Goal: Information Seeking & Learning: Learn about a topic

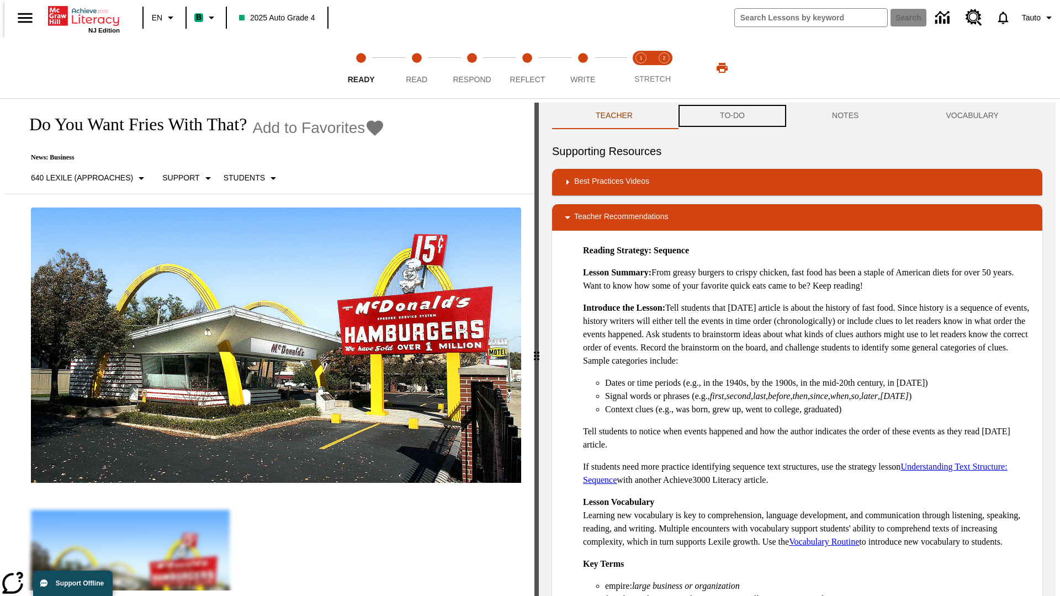
click at [732, 116] on button "TO-DO" at bounding box center [732, 116] width 112 height 27
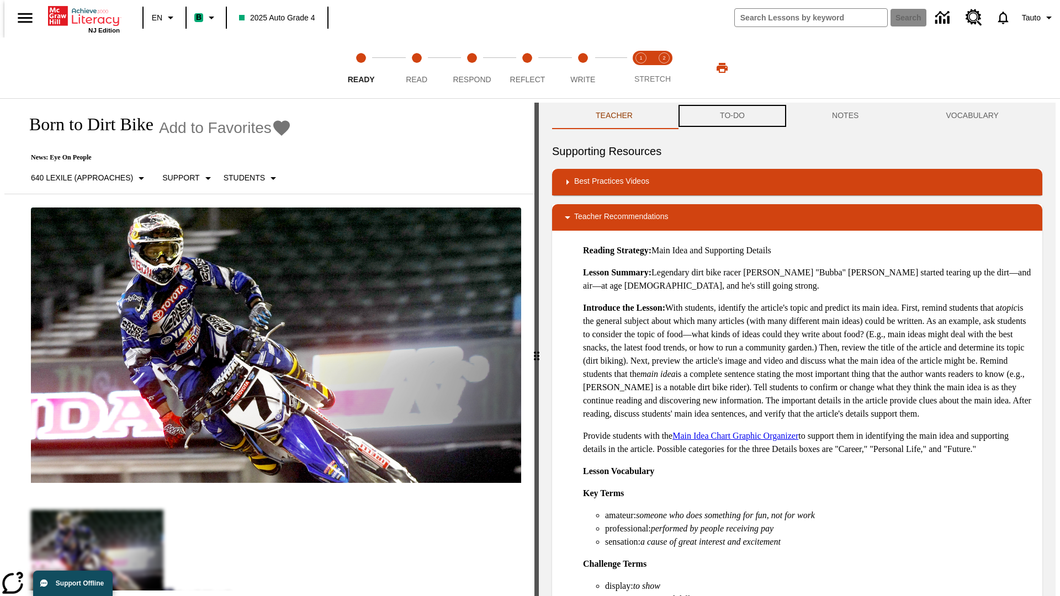
click at [732, 116] on button "TO-DO" at bounding box center [732, 116] width 112 height 27
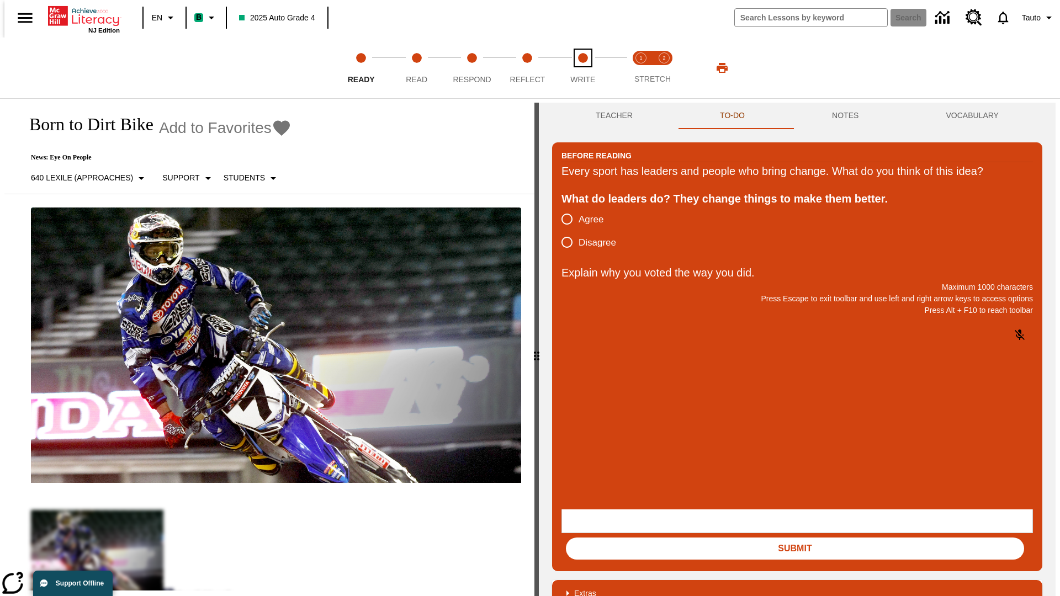
click at [582, 68] on span "Write" at bounding box center [582, 75] width 25 height 20
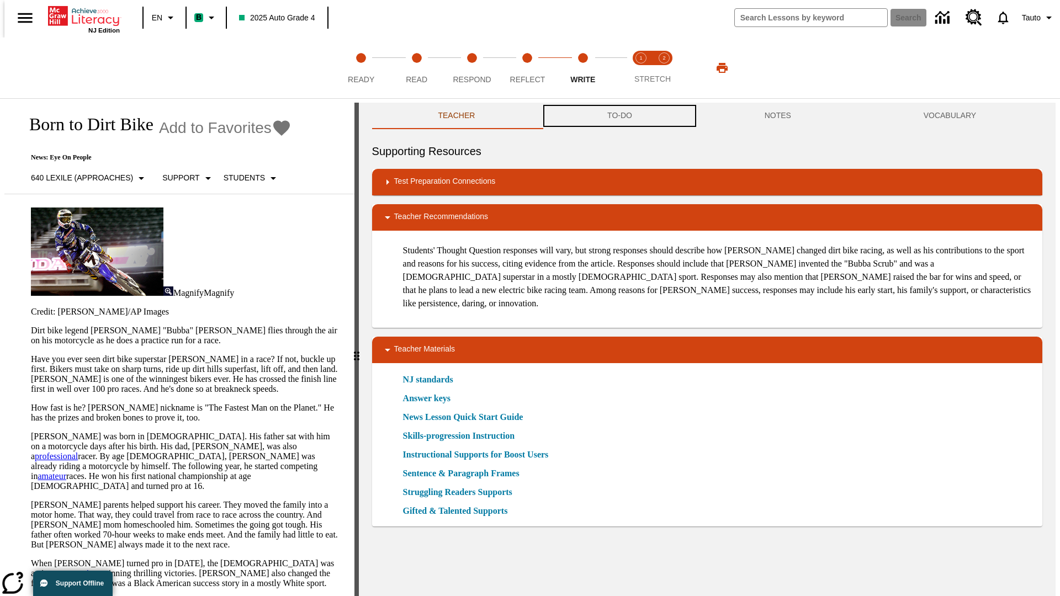
scroll to position [1, 0]
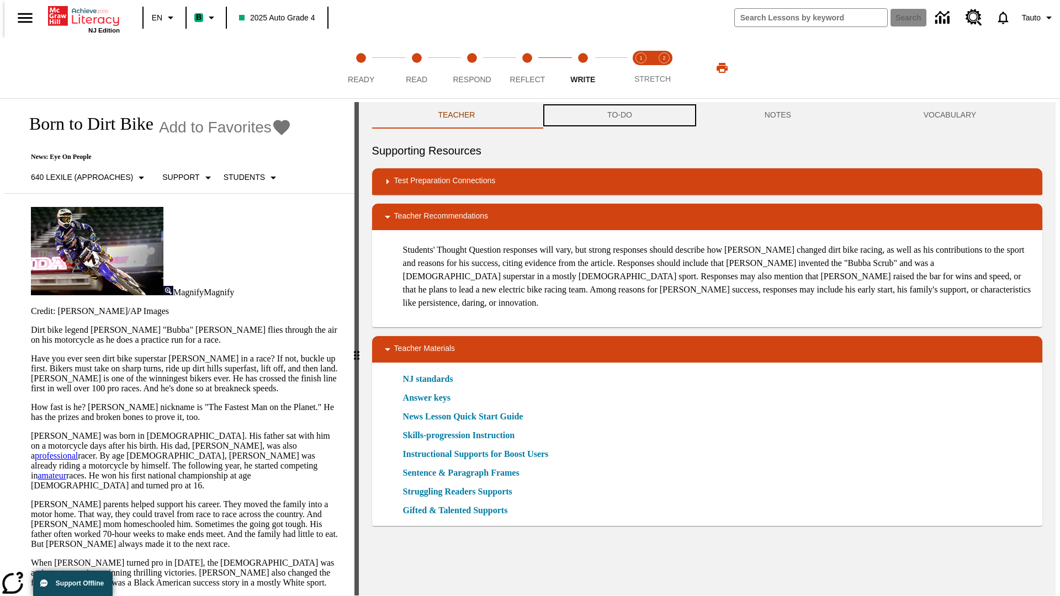
click at [619, 116] on button "TO-DO" at bounding box center [619, 115] width 157 height 27
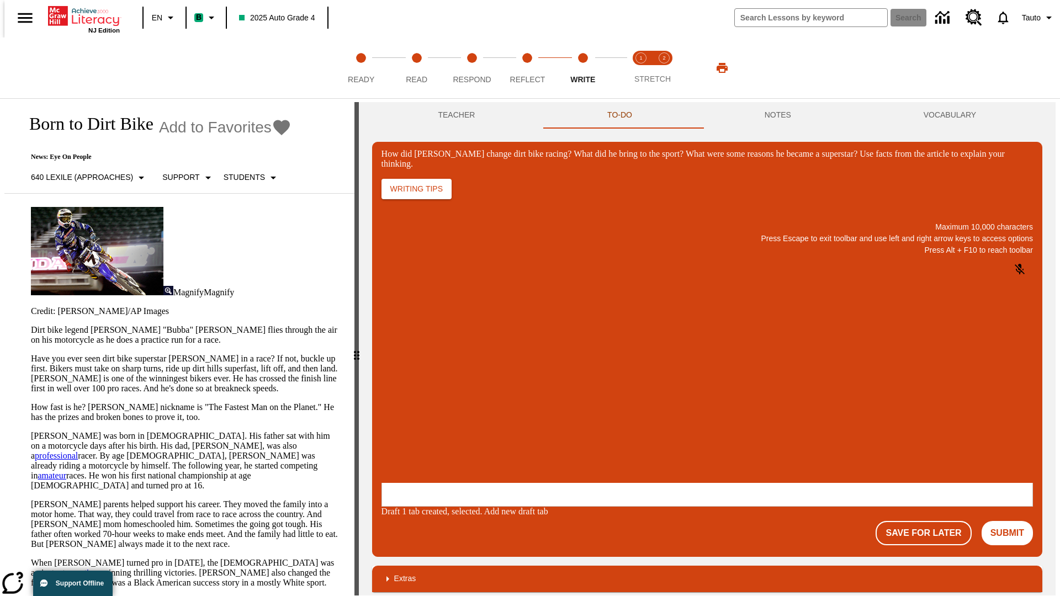
scroll to position [0, 0]
click at [930, 521] on button "Save For Later" at bounding box center [924, 533] width 96 height 24
